Goal: Task Accomplishment & Management: Manage account settings

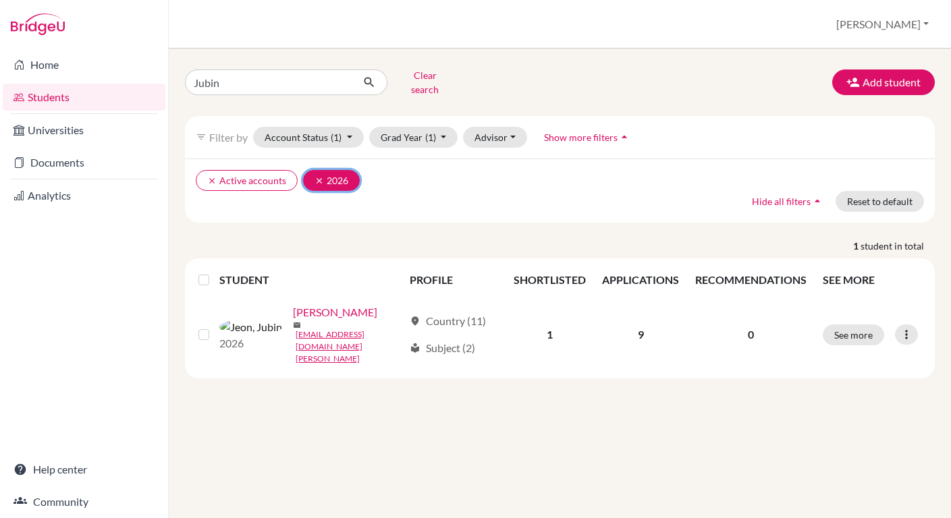
click at [316, 176] on icon "clear" at bounding box center [318, 180] width 9 height 9
click at [423, 83] on button "Clear search" at bounding box center [424, 82] width 75 height 35
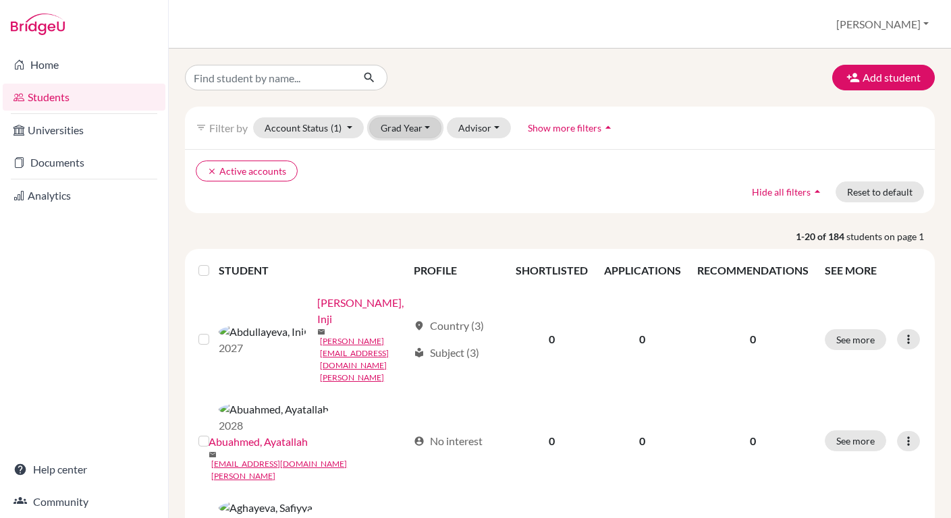
click at [413, 133] on button "Grad Year" at bounding box center [405, 127] width 73 height 21
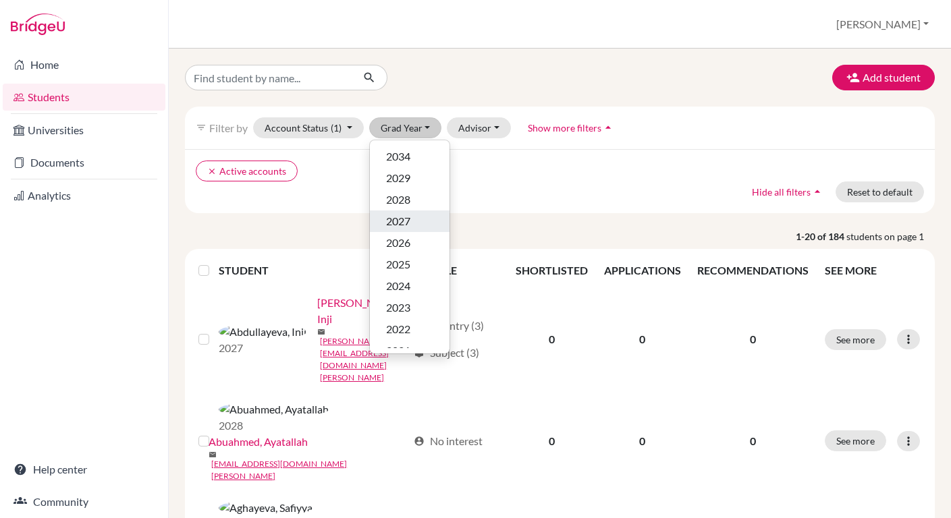
click at [414, 224] on div "2027" at bounding box center [409, 221] width 47 height 16
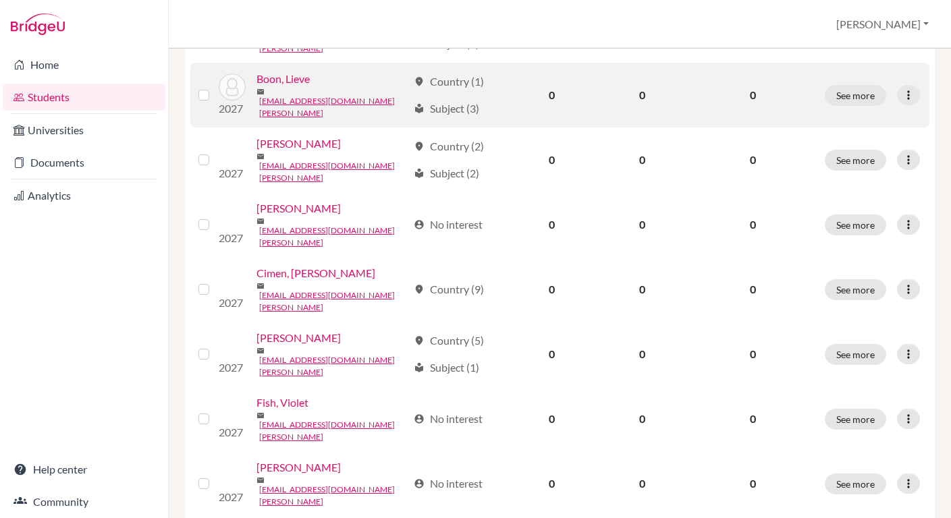
scroll to position [1047, 0]
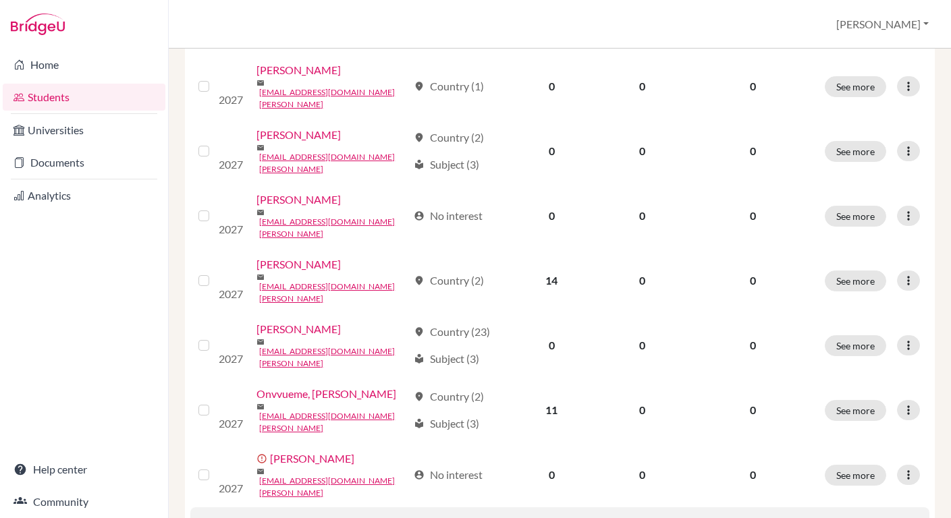
scroll to position [964, 0]
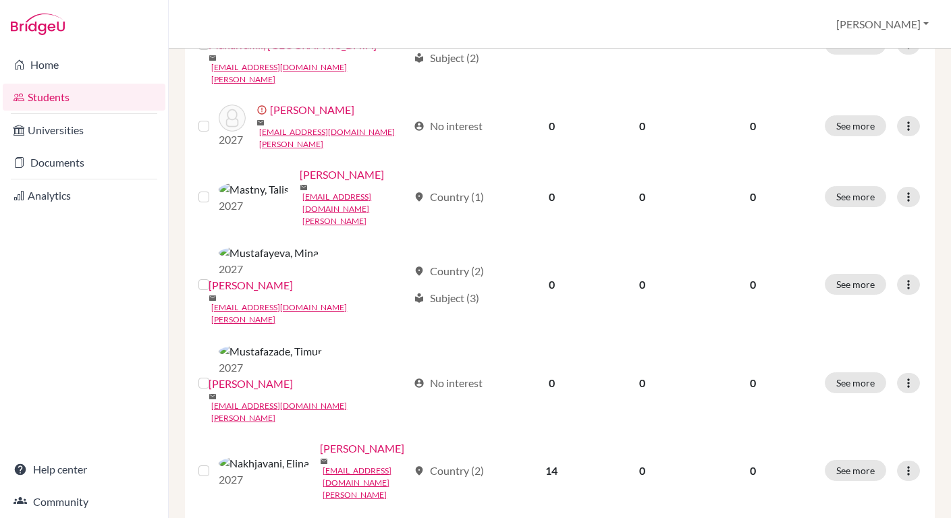
click at [0, 0] on input "checkbox" at bounding box center [0, 0] width 0 height 0
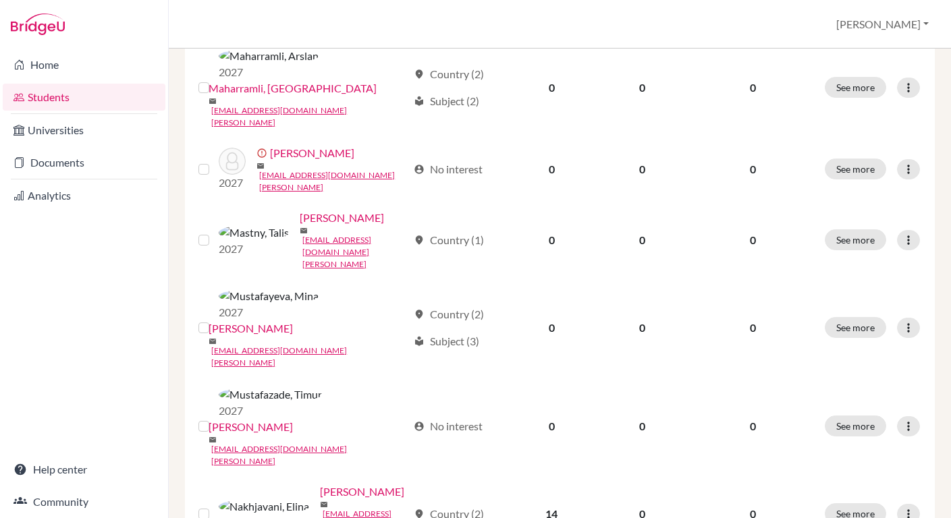
scroll to position [1007, 0]
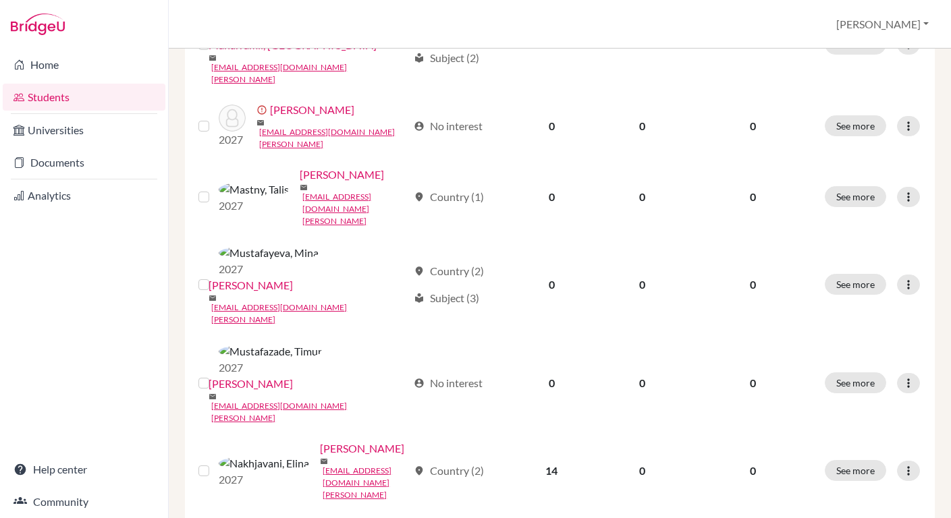
click at [0, 0] on input "checkbox" at bounding box center [0, 0] width 0 height 0
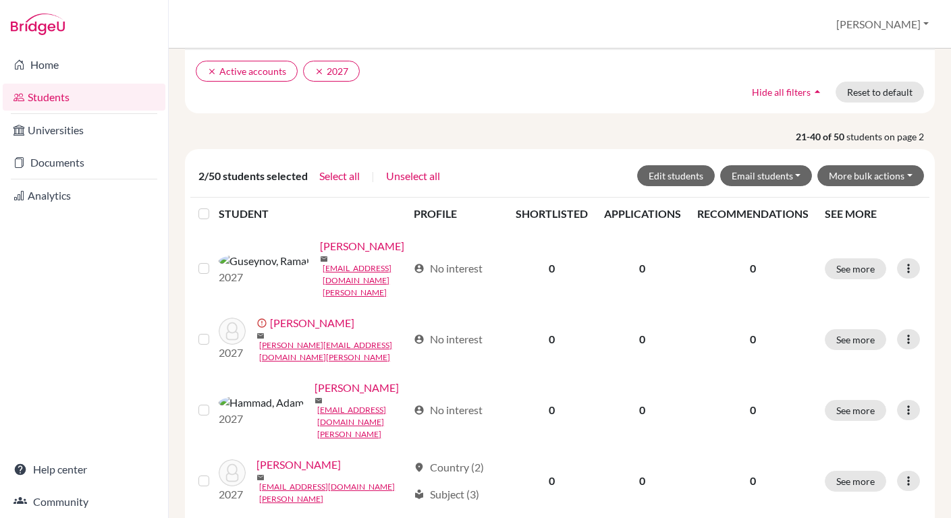
scroll to position [0, 0]
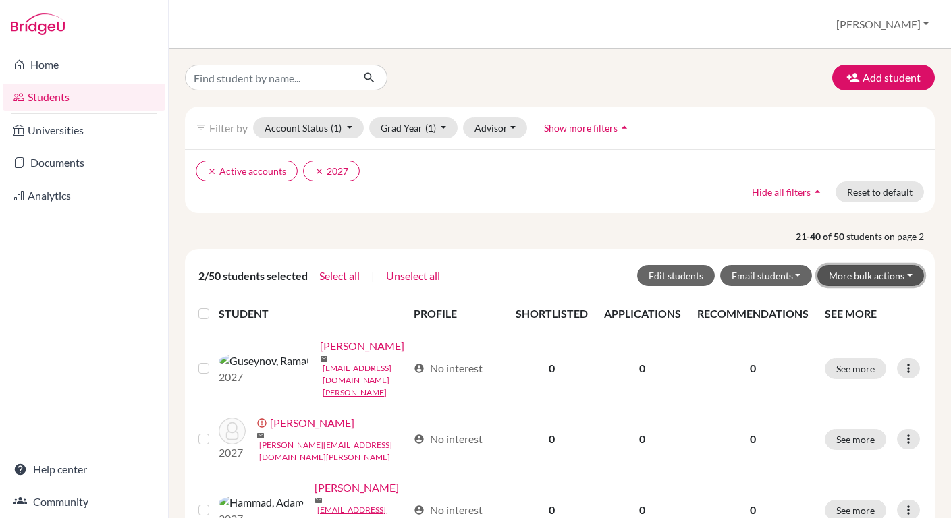
click at [896, 272] on button "More bulk actions" at bounding box center [870, 275] width 107 height 21
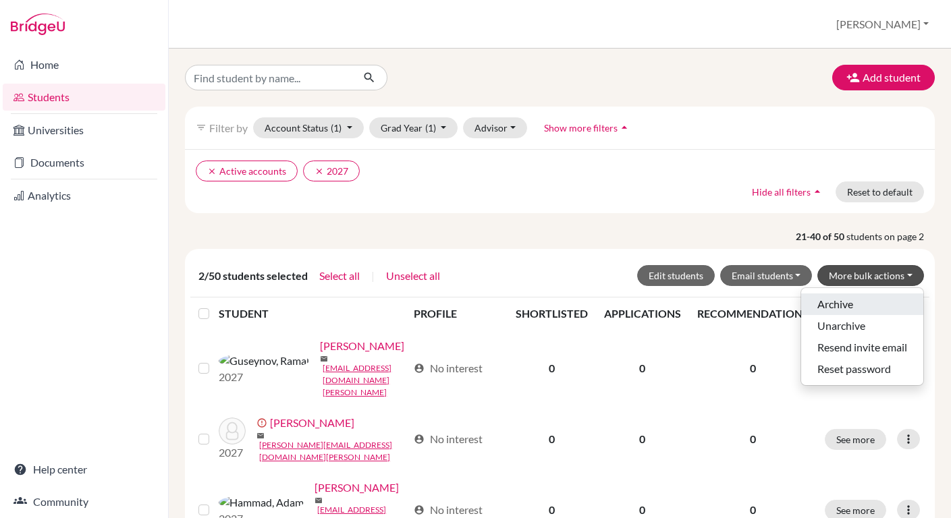
click at [841, 308] on button "Archive" at bounding box center [862, 305] width 122 height 22
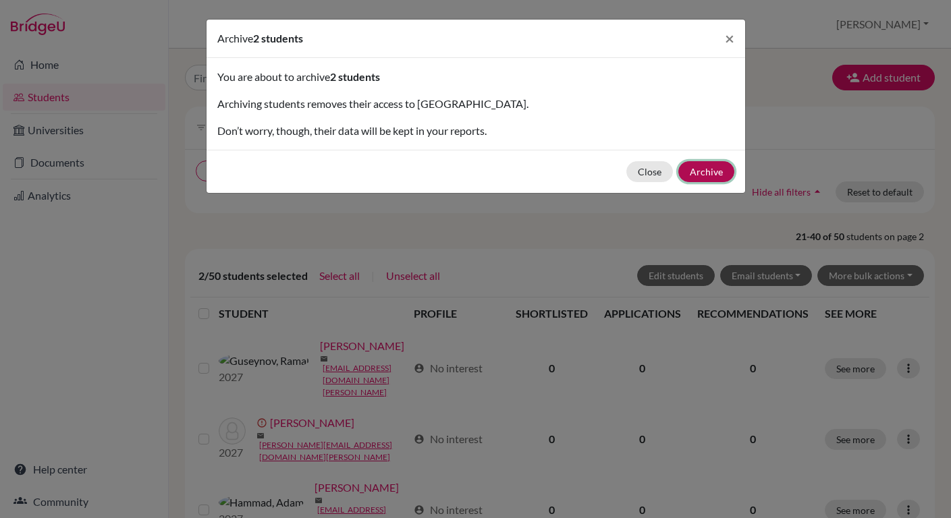
click at [706, 174] on button "Archive" at bounding box center [706, 171] width 56 height 21
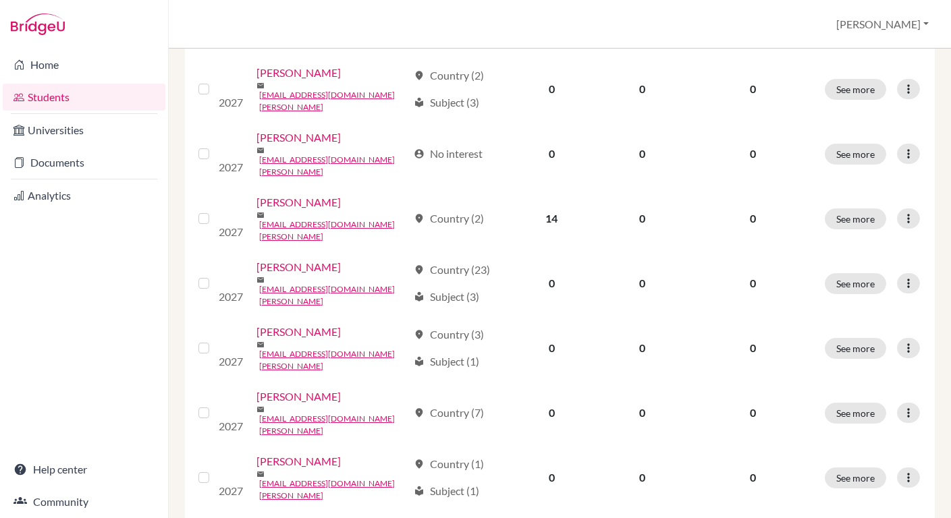
scroll to position [1095, 0]
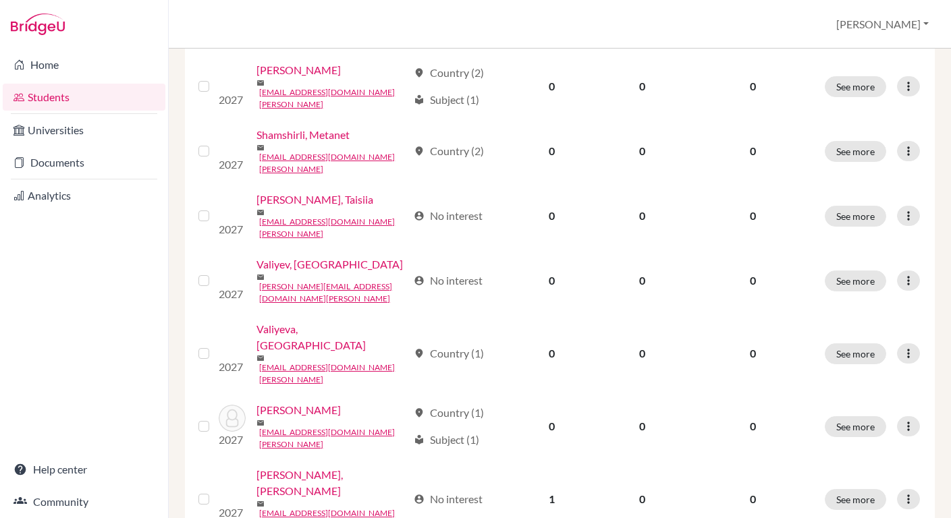
scroll to position [382, 0]
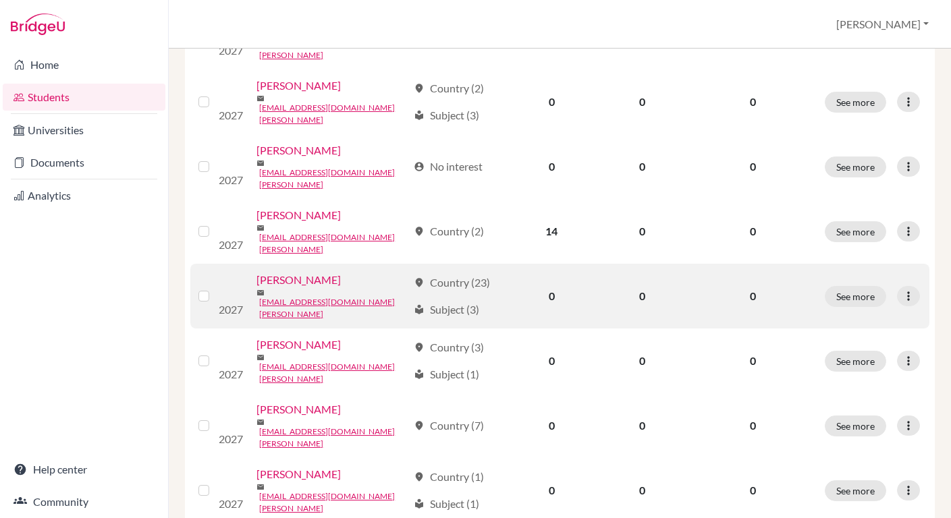
scroll to position [1070, 0]
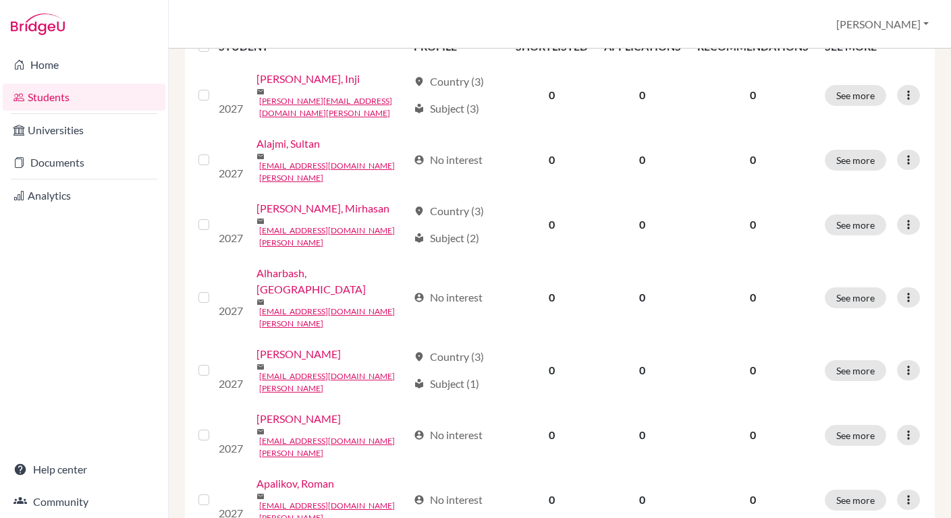
scroll to position [276, 0]
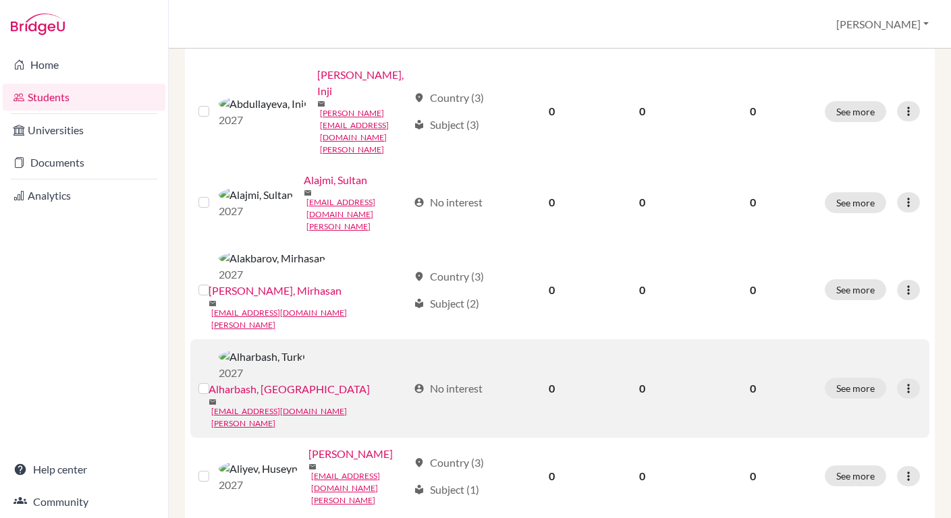
click at [209, 381] on div at bounding box center [206, 389] width 16 height 16
click at [215, 381] on label at bounding box center [215, 381] width 0 height 0
click at [0, 0] on input "checkbox" at bounding box center [0, 0] width 0 height 0
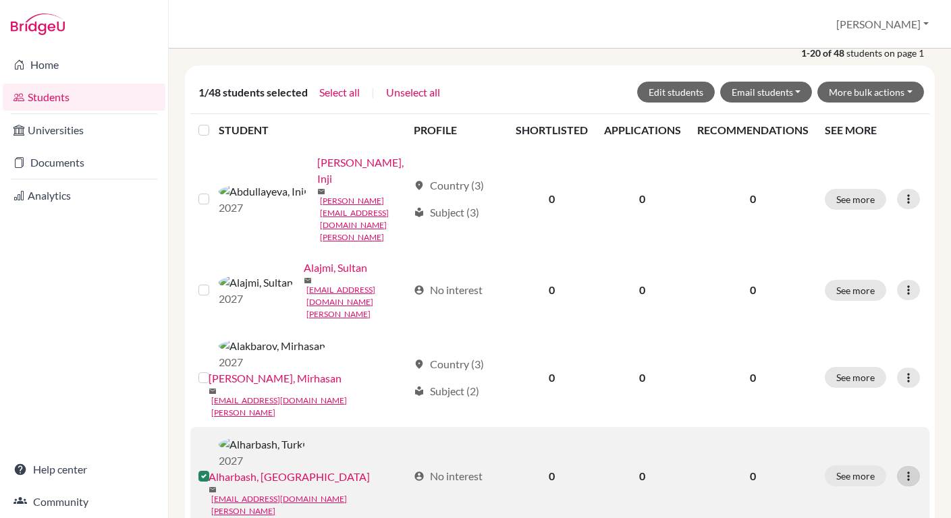
scroll to position [231, 0]
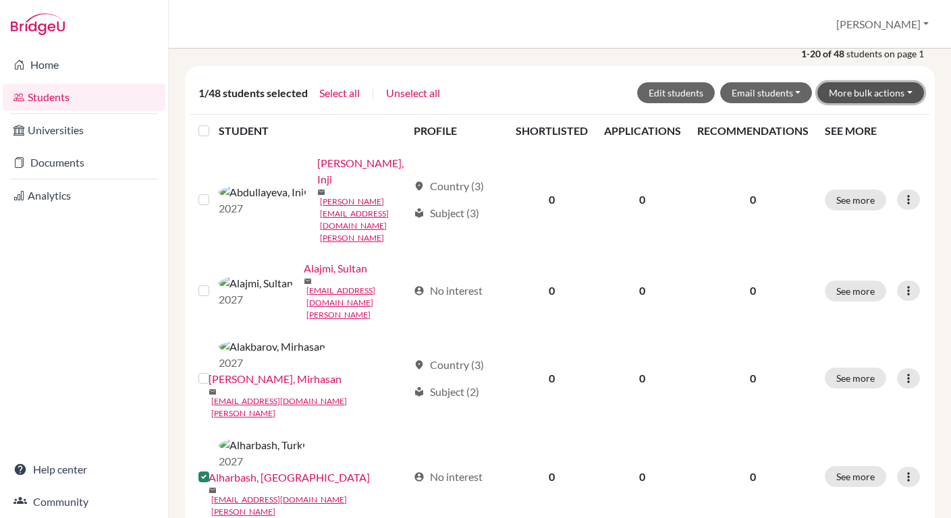
click at [889, 93] on button "More bulk actions" at bounding box center [870, 92] width 107 height 21
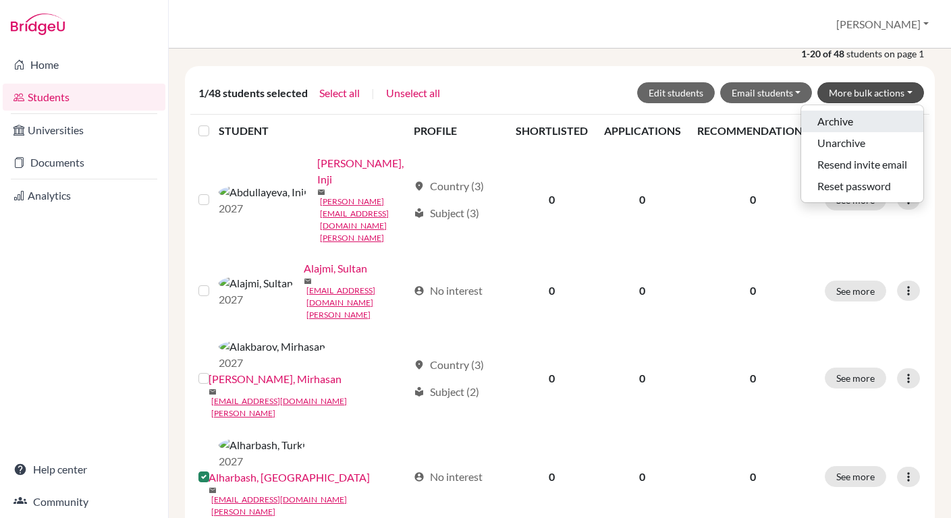
click at [835, 119] on button "Archive" at bounding box center [862, 122] width 122 height 22
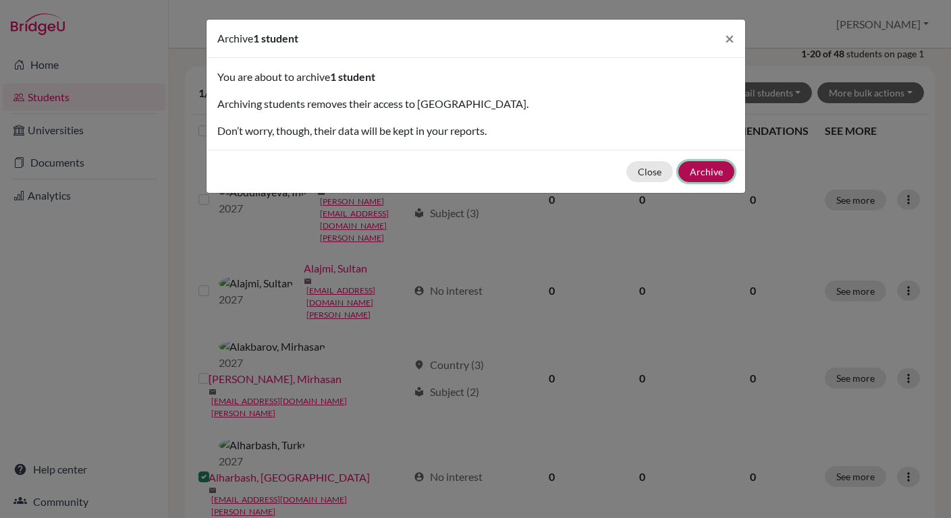
click at [711, 173] on button "Archive" at bounding box center [706, 171] width 56 height 21
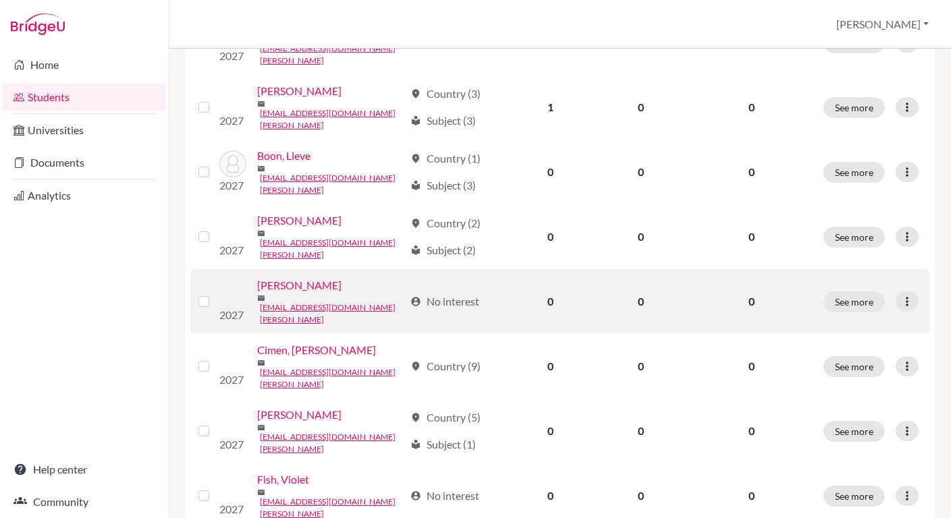
scroll to position [906, 0]
